Goal: Task Accomplishment & Management: Use online tool/utility

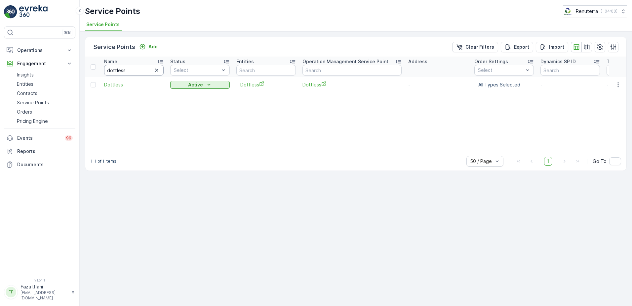
drag, startPoint x: 0, startPoint y: 0, endPoint x: 124, endPoint y: 70, distance: 142.9
click at [124, 70] on input "dottless" at bounding box center [134, 70] width 60 height 11
type input "American"
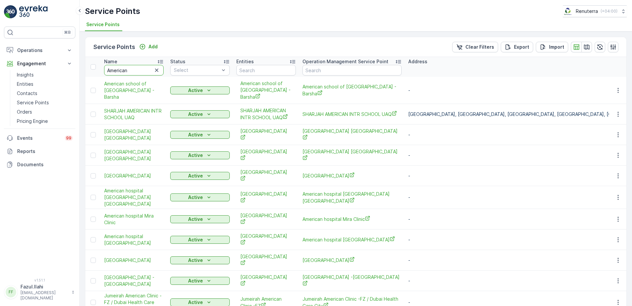
click at [136, 70] on input "American" at bounding box center [134, 70] width 60 height 11
type input "American Hos"
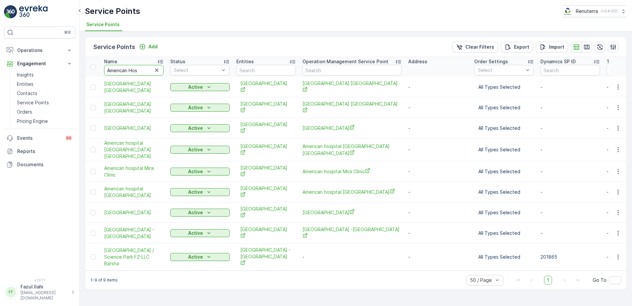
click at [144, 70] on input "American Hos" at bounding box center [134, 70] width 60 height 11
click at [146, 71] on input "American Hos" at bounding box center [134, 70] width 60 height 11
type input "American Hospita"
click at [618, 230] on icon "button" at bounding box center [618, 232] width 1 height 5
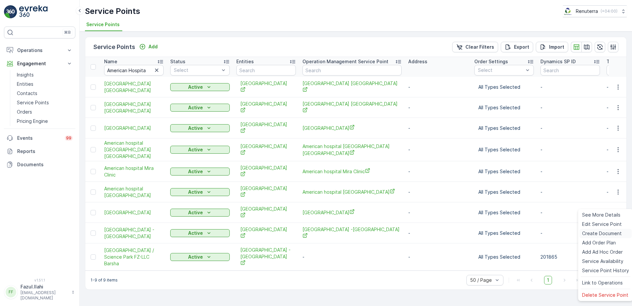
click at [593, 236] on span "Create Document" at bounding box center [602, 233] width 40 height 7
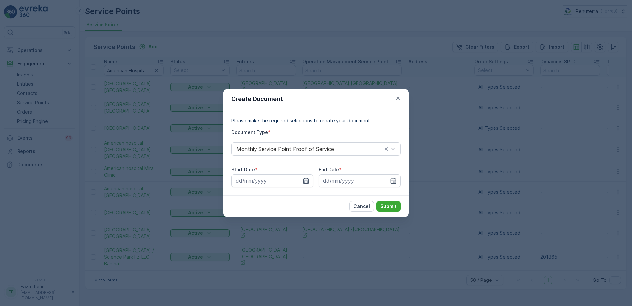
click at [306, 180] on icon "button" at bounding box center [306, 180] width 7 height 7
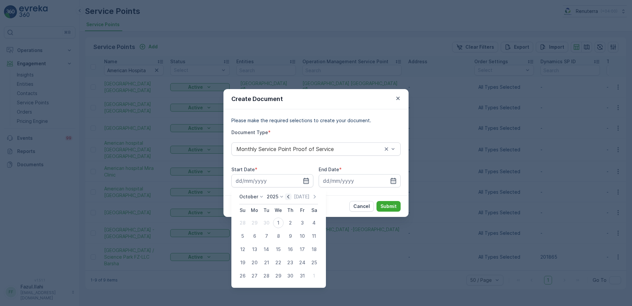
click at [290, 199] on icon "button" at bounding box center [288, 196] width 7 height 7
click at [258, 222] on div "1" at bounding box center [254, 222] width 11 height 11
type input "[DATE]"
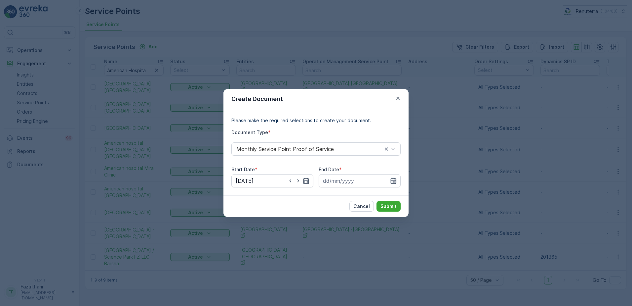
click at [391, 181] on icon "button" at bounding box center [394, 181] width 6 height 6
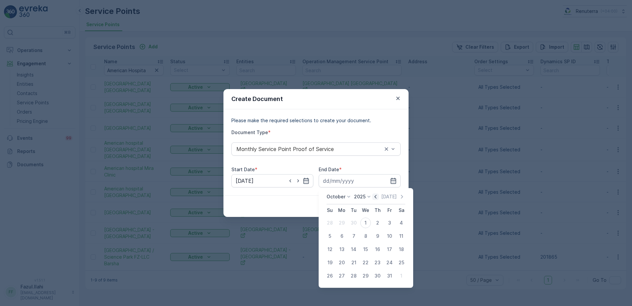
click at [378, 196] on icon "button" at bounding box center [375, 196] width 7 height 7
click at [357, 273] on div "30" at bounding box center [354, 275] width 11 height 11
type input "[DATE]"
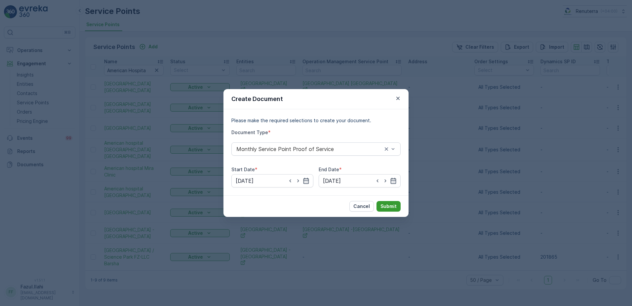
click at [386, 207] on p "Submit" at bounding box center [389, 206] width 16 height 7
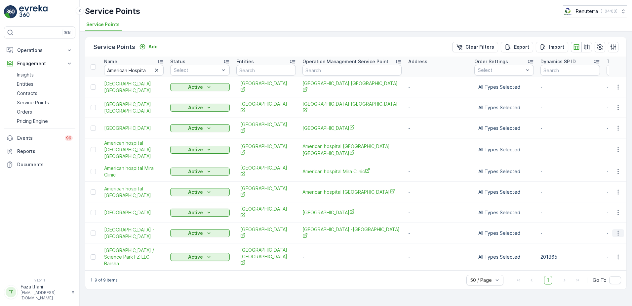
click at [621, 230] on icon "button" at bounding box center [618, 233] width 7 height 7
click at [28, 165] on p "Documents" at bounding box center [45, 164] width 56 height 7
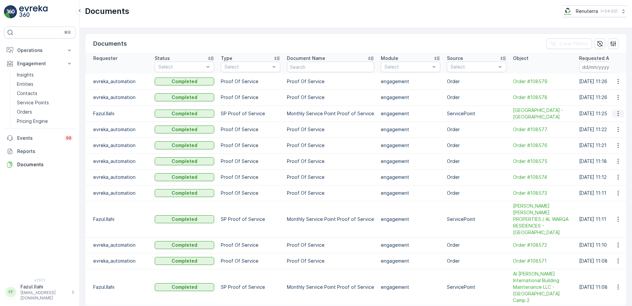
click at [616, 113] on icon "button" at bounding box center [618, 113] width 7 height 7
click at [616, 122] on span "See Details" at bounding box center [616, 123] width 25 height 7
